Goal: Transaction & Acquisition: Purchase product/service

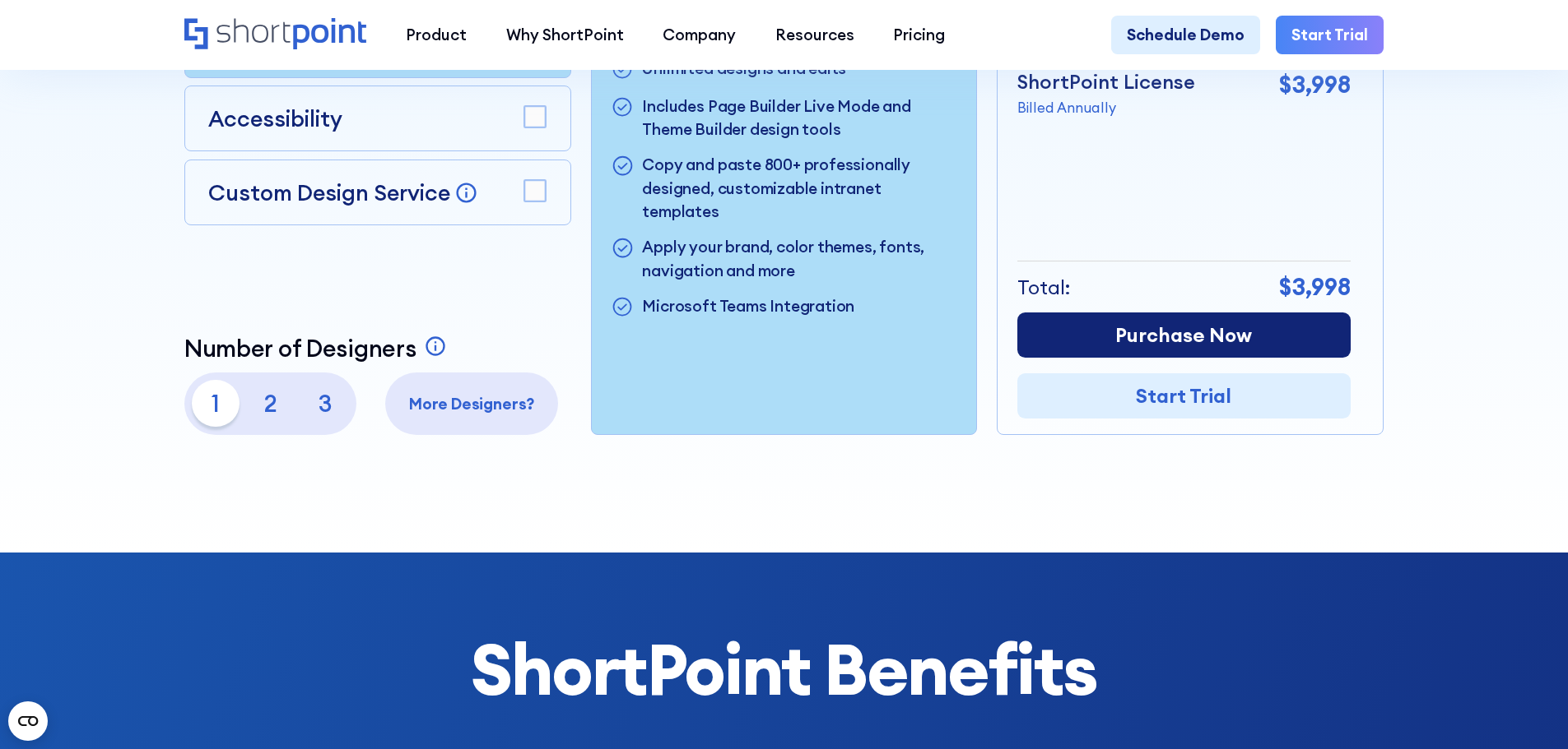
scroll to position [741, 0]
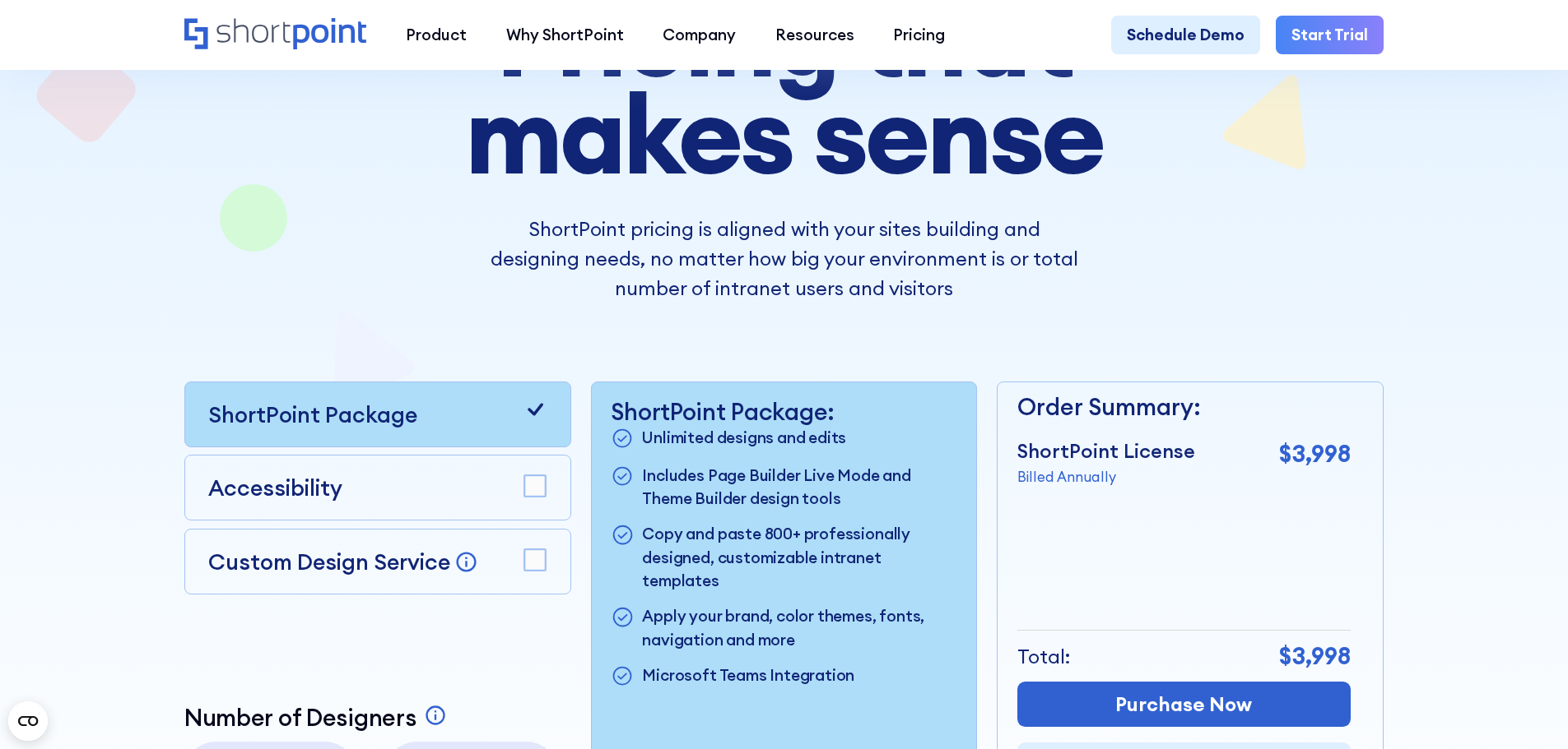
scroll to position [493, 0]
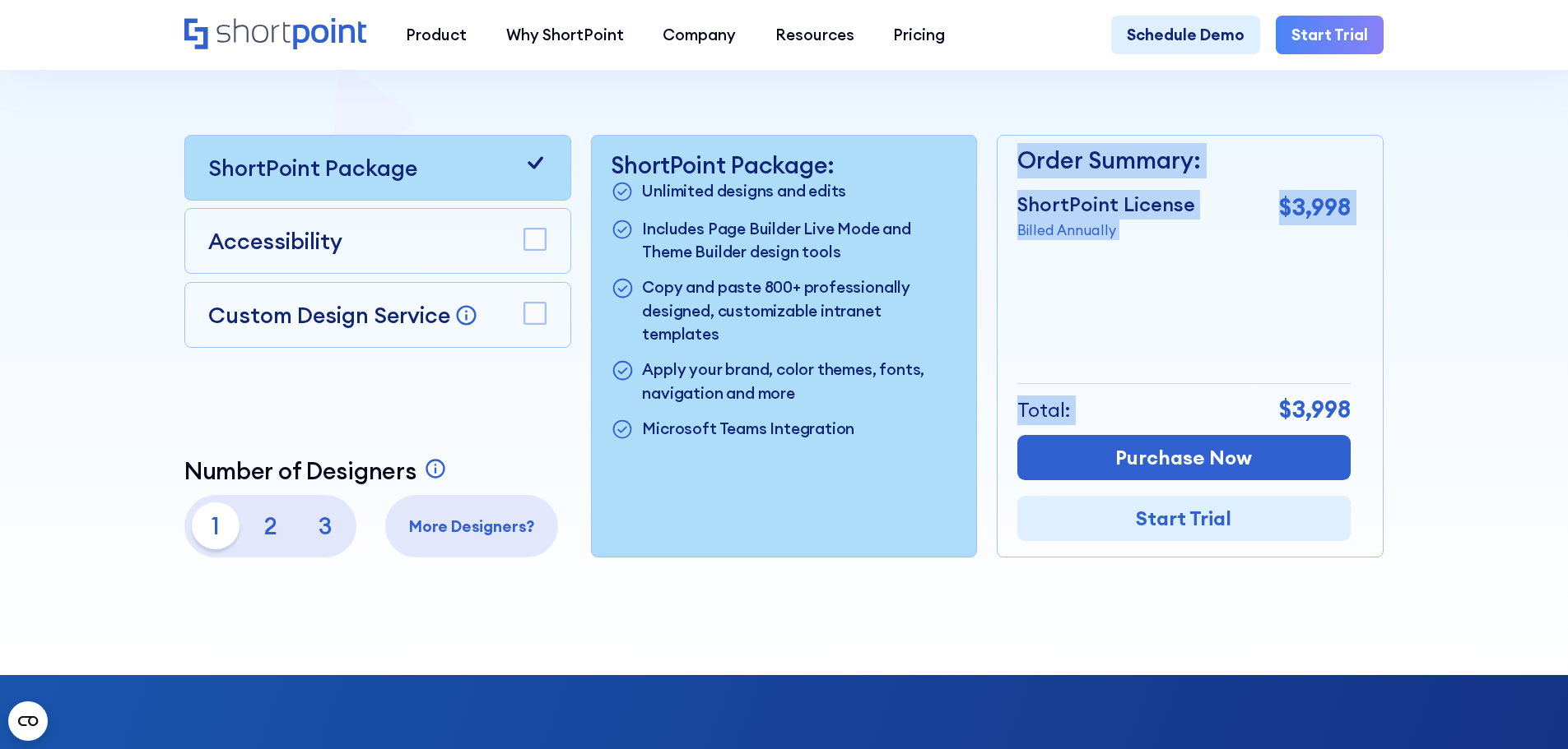
drag, startPoint x: 1362, startPoint y: 420, endPoint x: 1302, endPoint y: 417, distance: 60.1
click at [1273, 419] on div "Order Summary: ShortPoint License Billed Annually $3,998 + Custom Design Servic…" at bounding box center [1190, 346] width 387 height 423
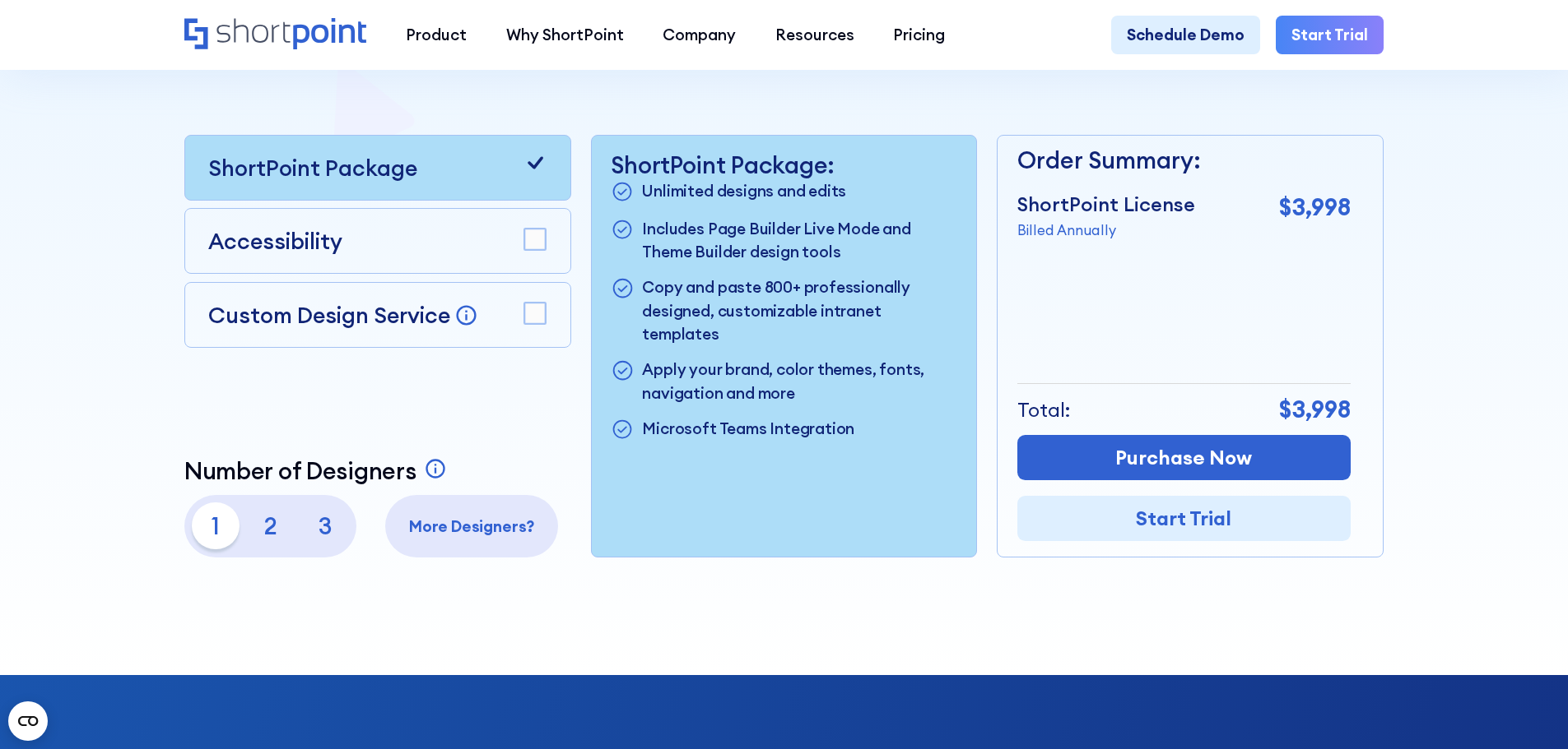
click at [1308, 414] on p "$3,998" at bounding box center [1314, 410] width 71 height 36
drag, startPoint x: 1294, startPoint y: 411, endPoint x: 1353, endPoint y: 417, distance: 59.3
click at [1351, 417] on p "$3,998" at bounding box center [1314, 410] width 71 height 36
click at [1343, 309] on div "Order Summary: ShortPoint License Billed Annually $3,998 + Custom Design Servic…" at bounding box center [1184, 346] width 333 height 421
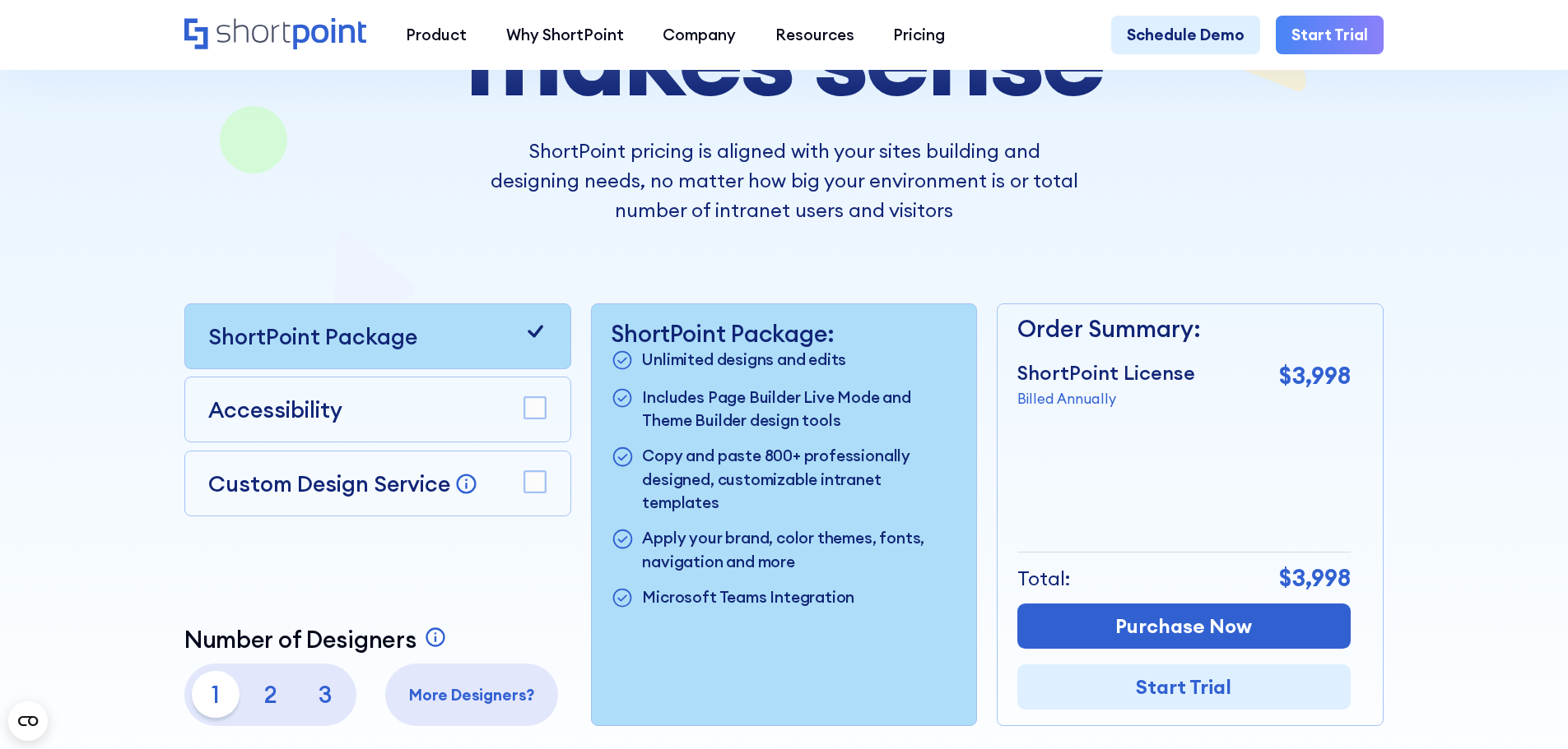
scroll to position [411, 0]
